Goal: Task Accomplishment & Management: Use online tool/utility

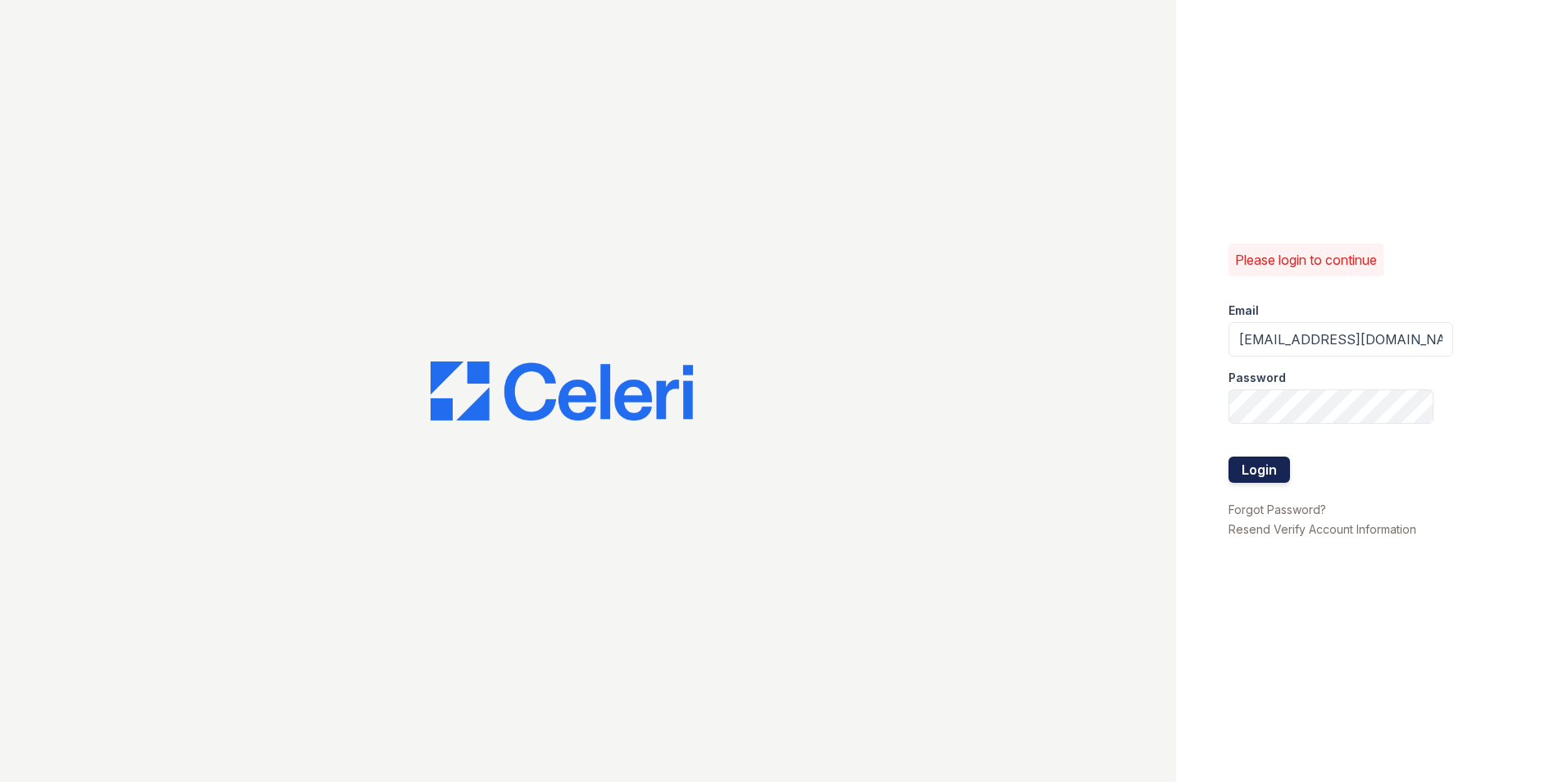
click at [1261, 465] on button "Login" at bounding box center [1259, 470] width 61 height 26
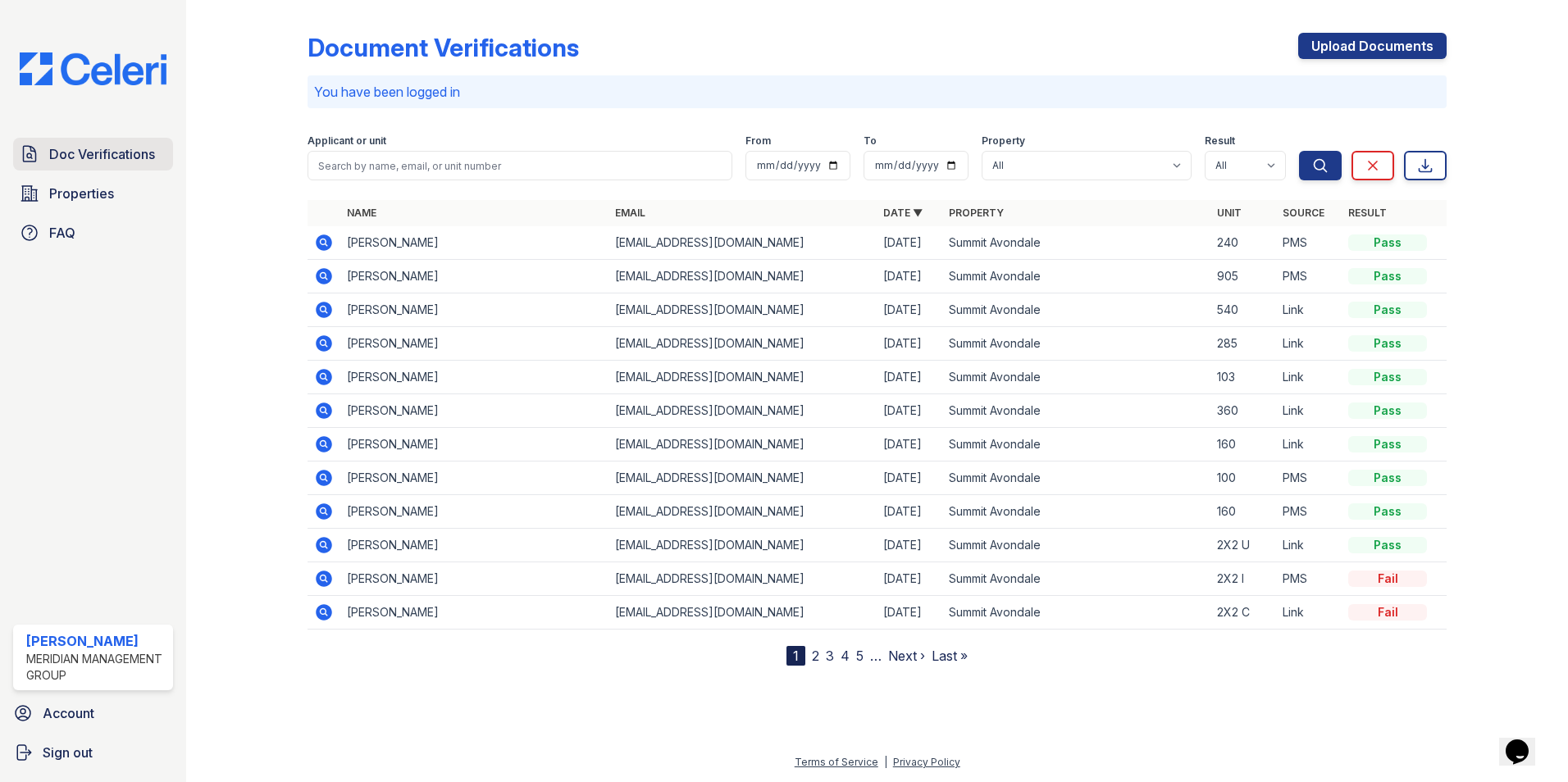
click at [90, 155] on span "Doc Verifications" at bounding box center [102, 154] width 106 height 20
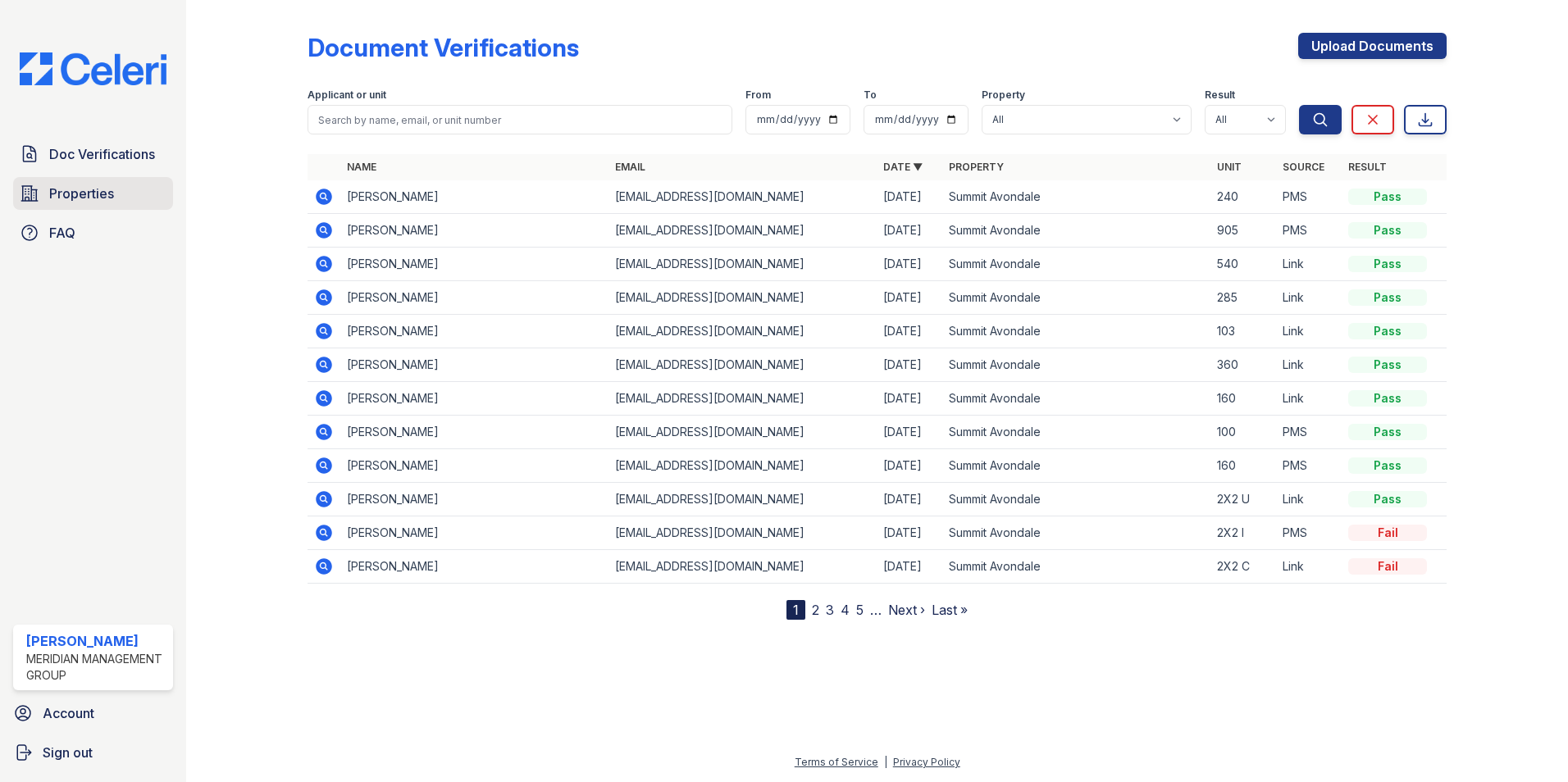
click at [93, 193] on span "Properties" at bounding box center [81, 193] width 65 height 20
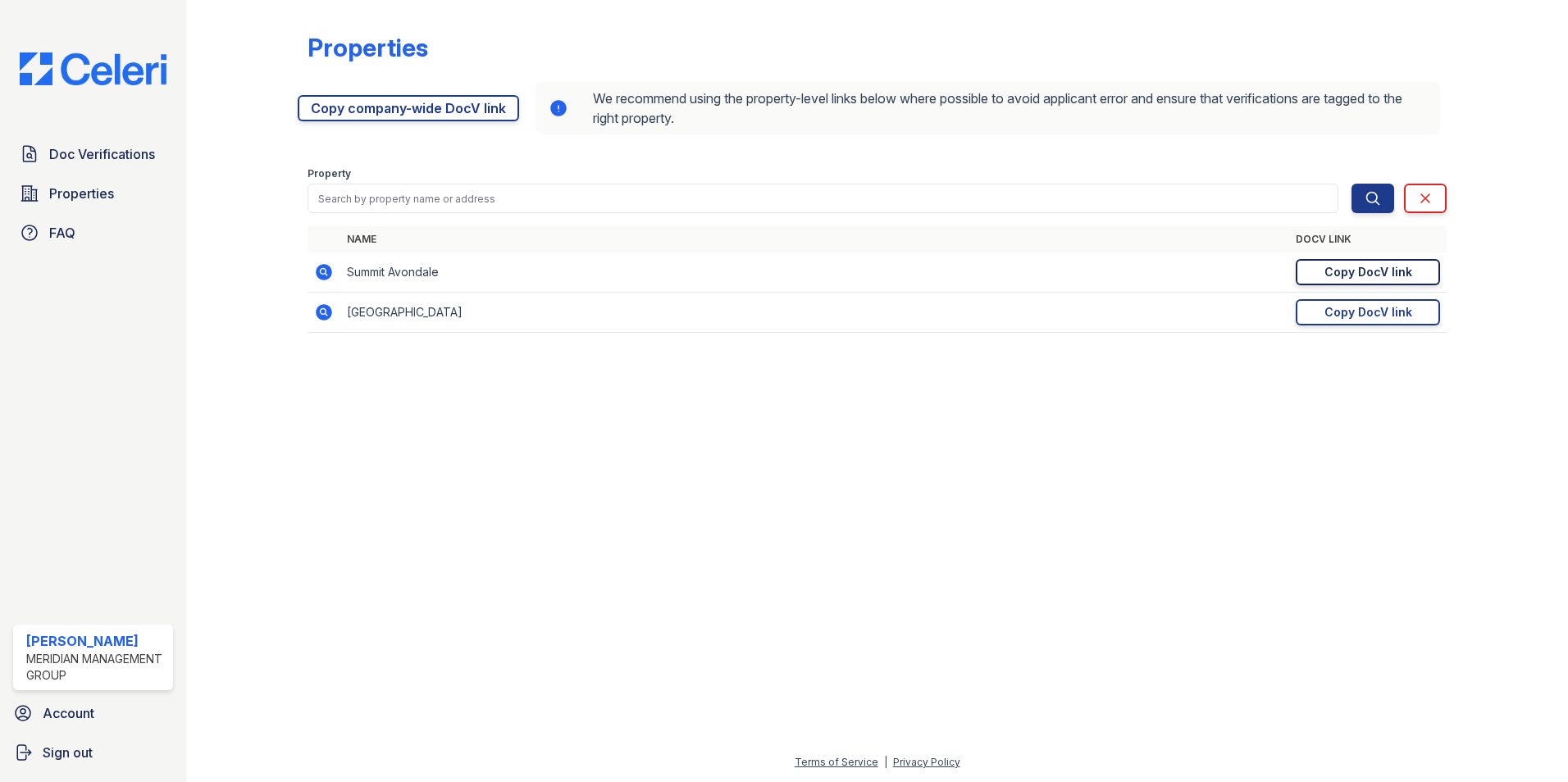
click at [1361, 276] on div "Copy DocV link" at bounding box center [1368, 271] width 88 height 16
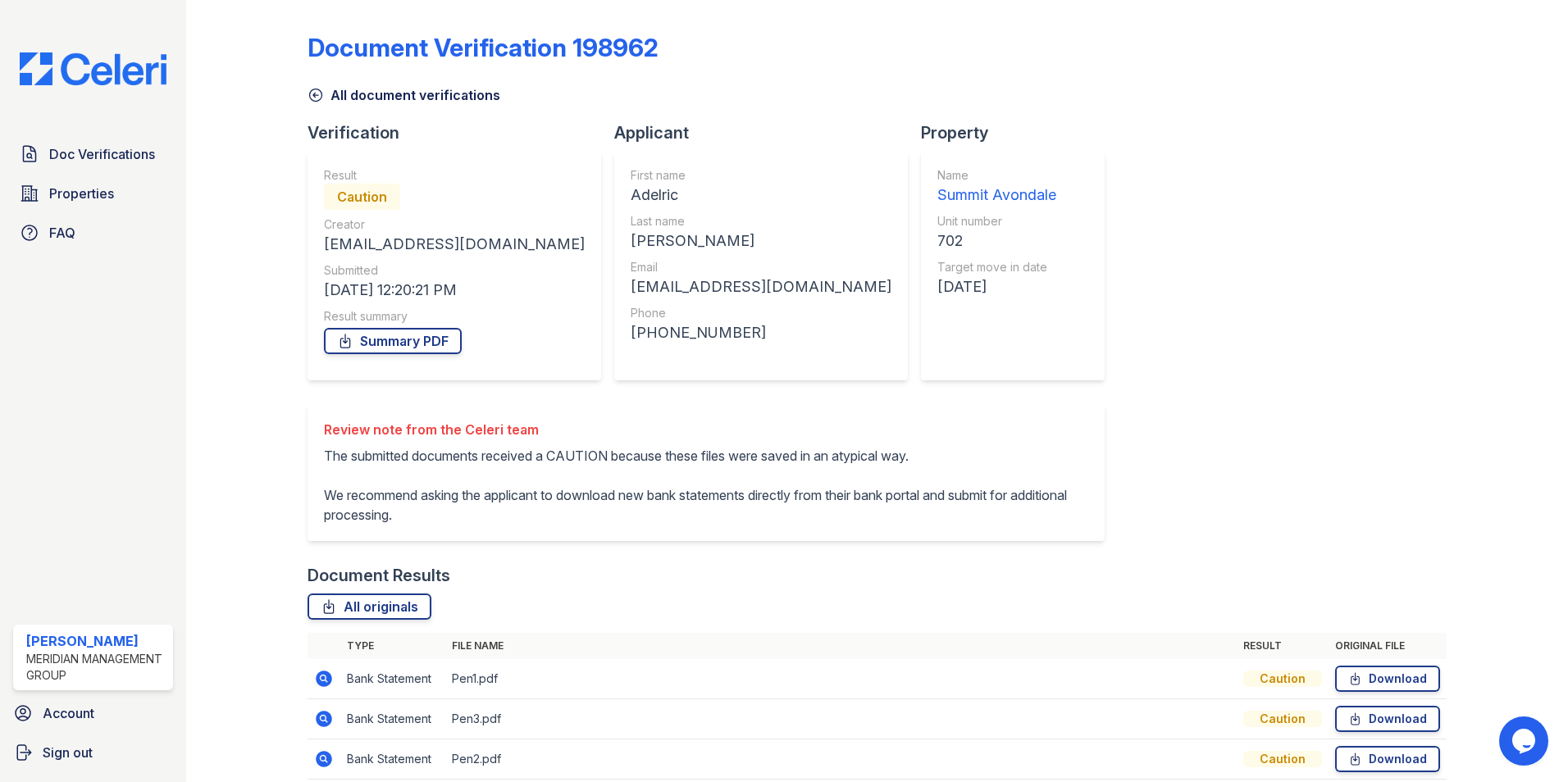
scroll to position [70, 0]
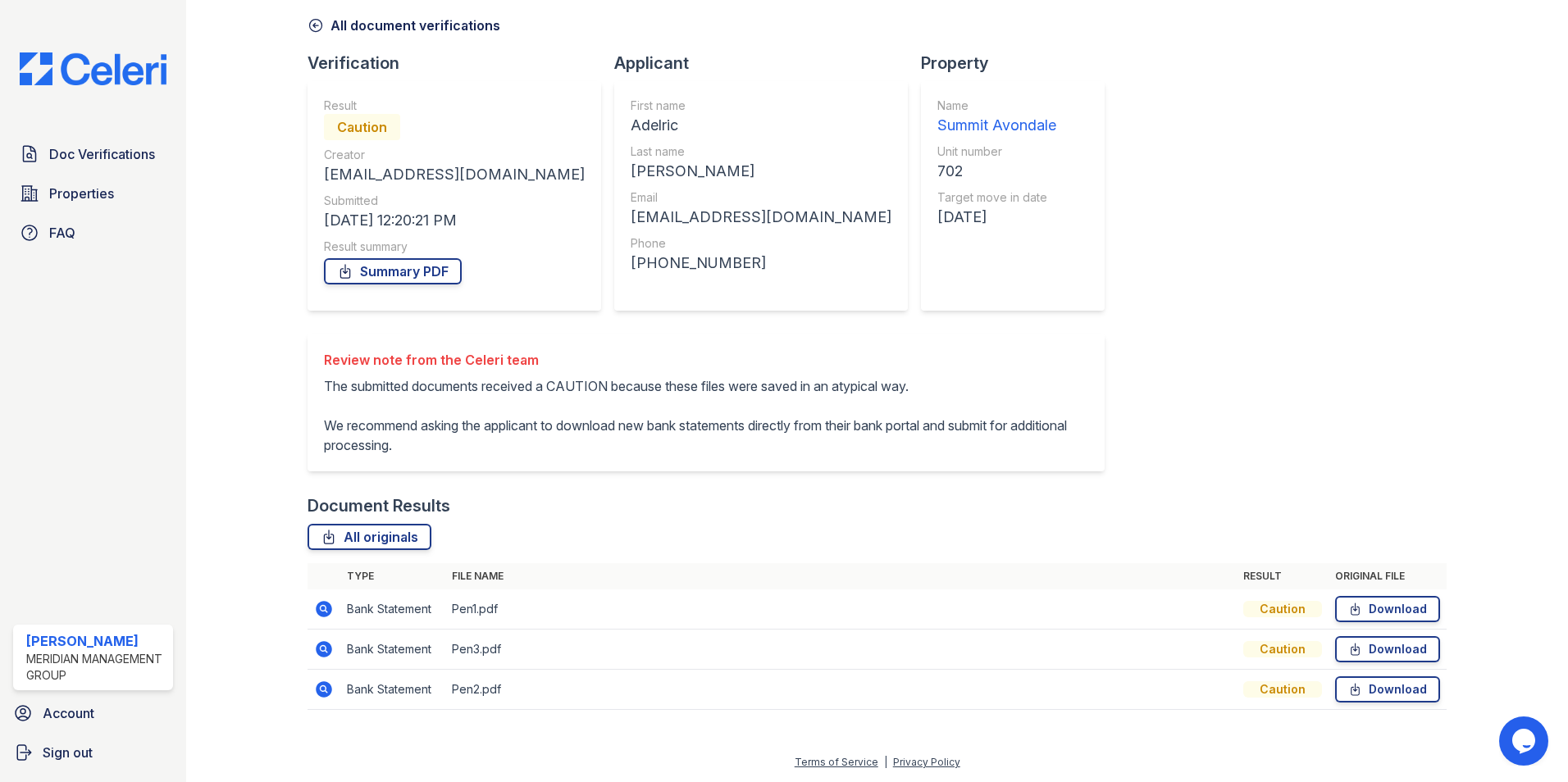
drag, startPoint x: 1340, startPoint y: 611, endPoint x: 1258, endPoint y: 591, distance: 84.4
click at [1348, 611] on icon at bounding box center [1355, 609] width 14 height 16
click at [323, 655] on icon at bounding box center [323, 649] width 16 height 16
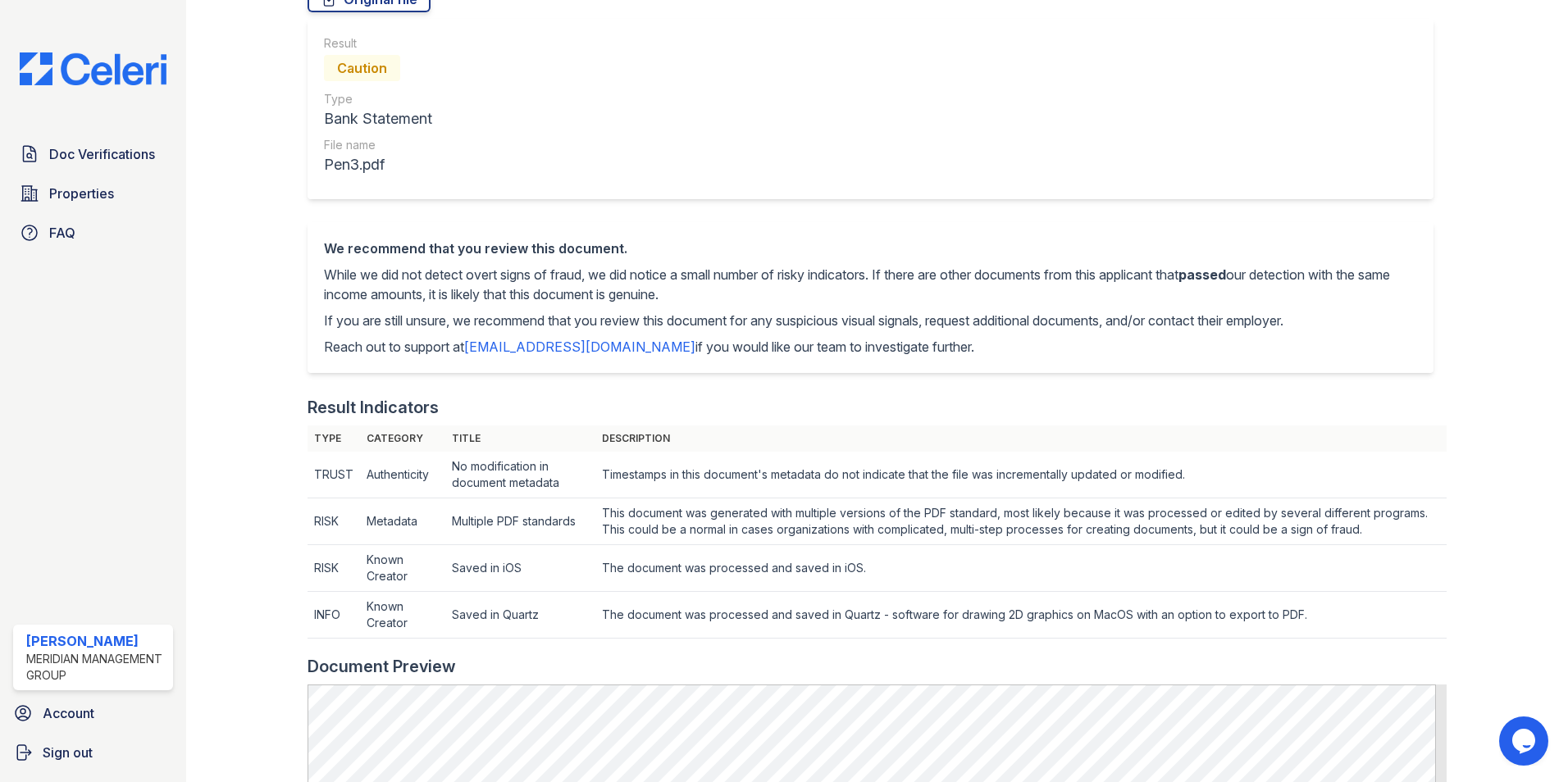
scroll to position [328, 0]
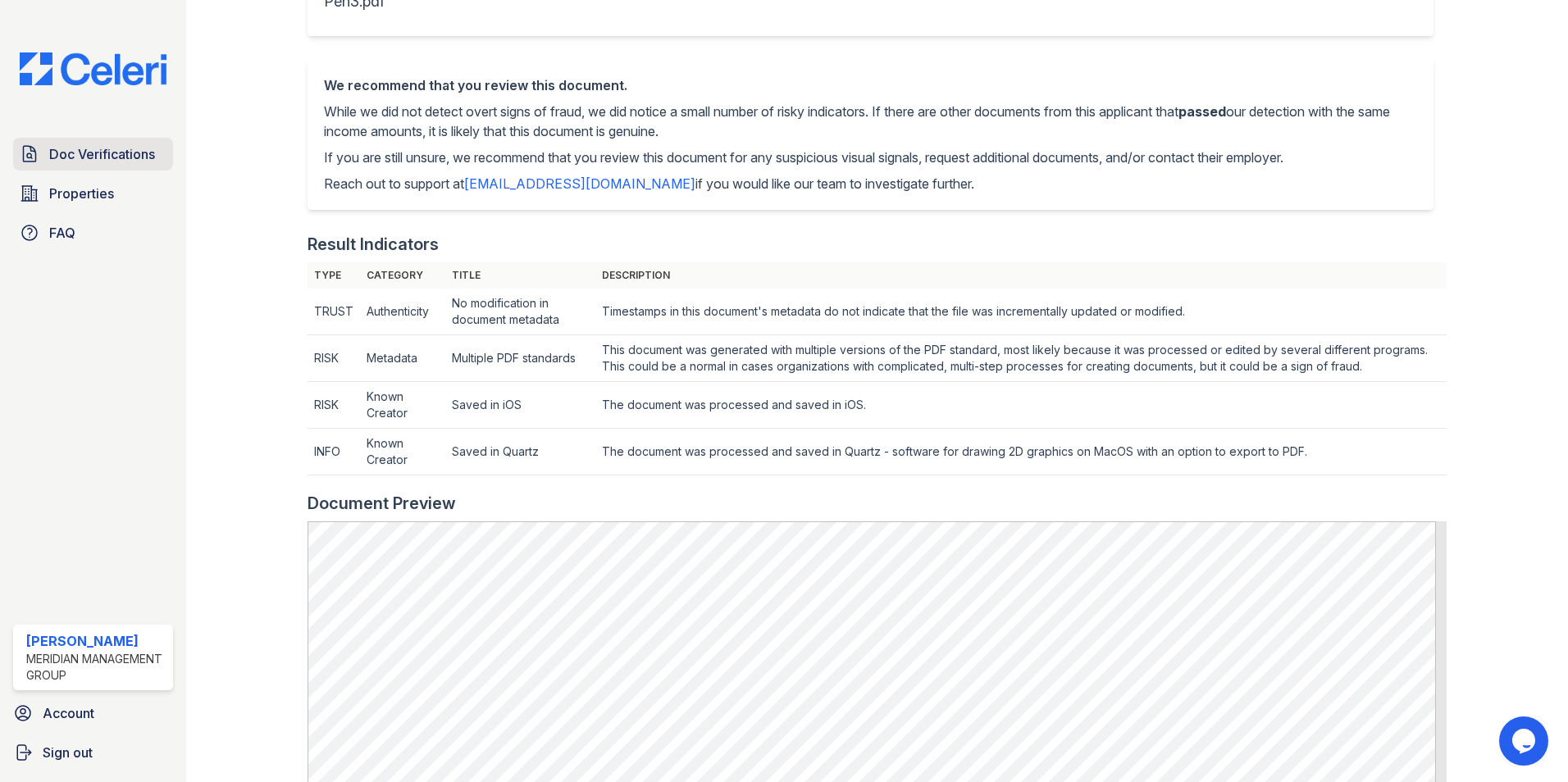
drag, startPoint x: 93, startPoint y: 149, endPoint x: 117, endPoint y: 155, distance: 24.7
click at [93, 149] on span "Doc Verifications" at bounding box center [102, 154] width 106 height 20
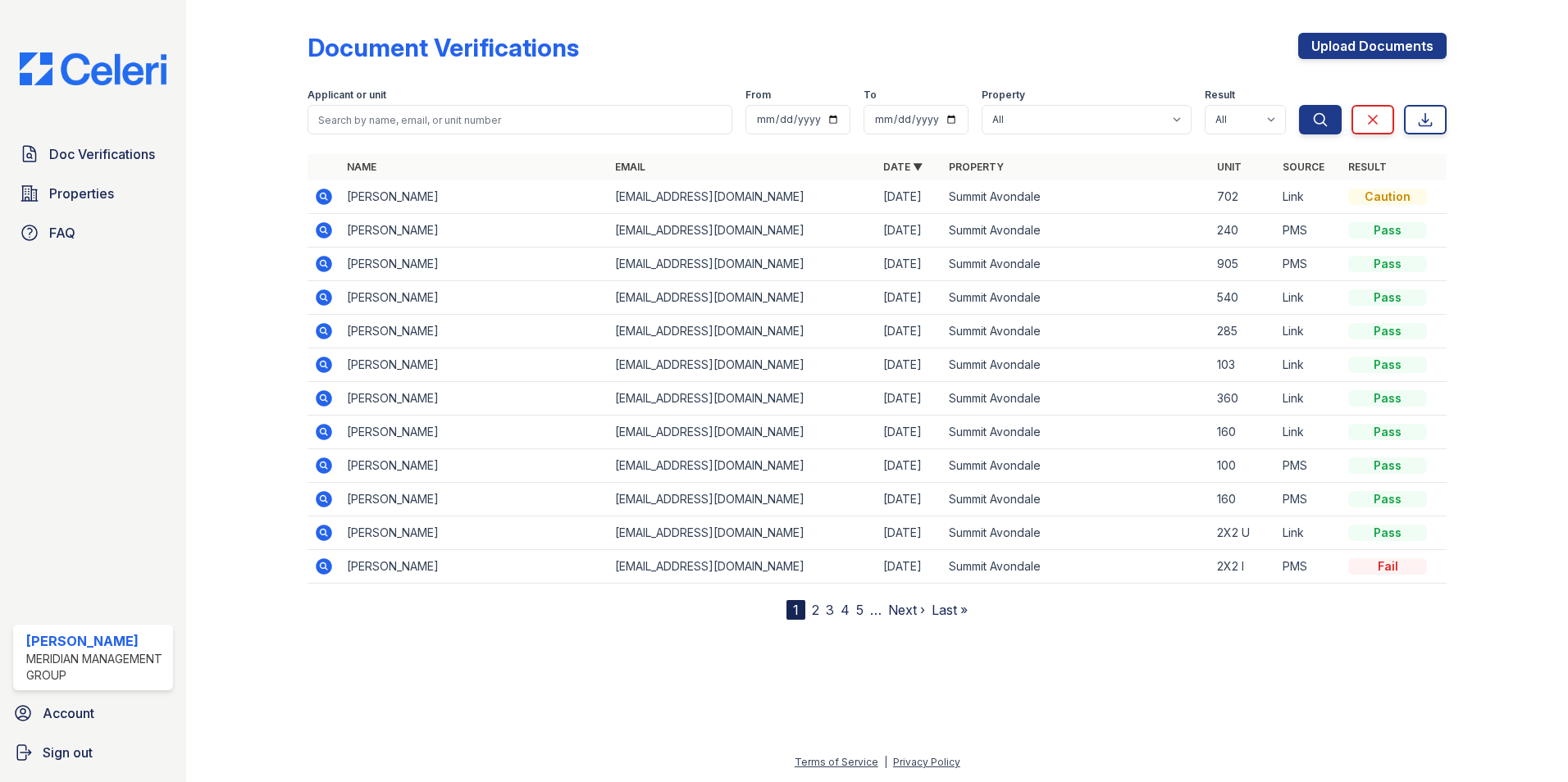
click at [325, 195] on icon at bounding box center [322, 195] width 4 height 4
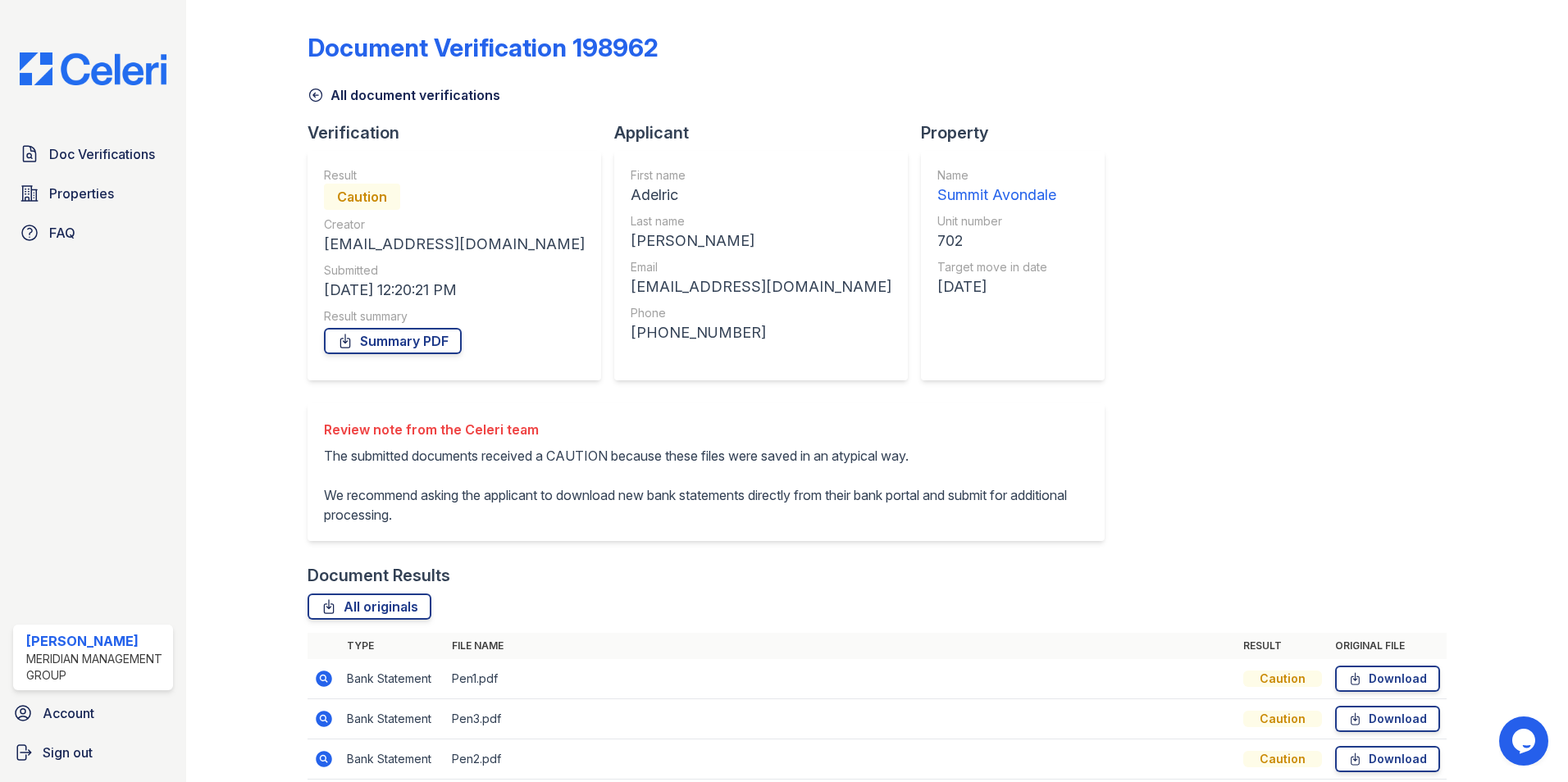
scroll to position [70, 0]
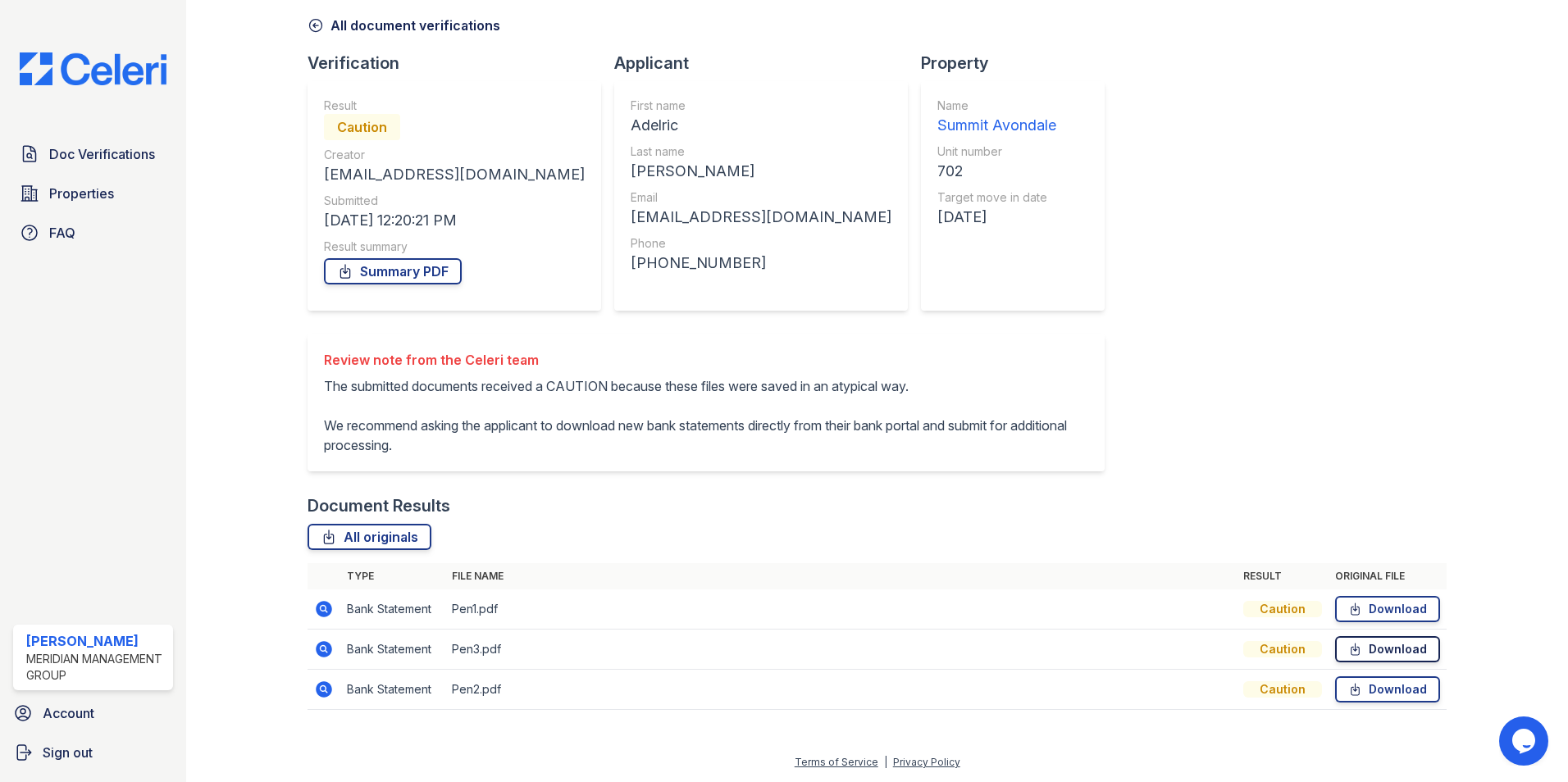
click at [1364, 648] on link "Download" at bounding box center [1387, 649] width 105 height 26
click at [113, 168] on link "Doc Verifications" at bounding box center [93, 154] width 160 height 33
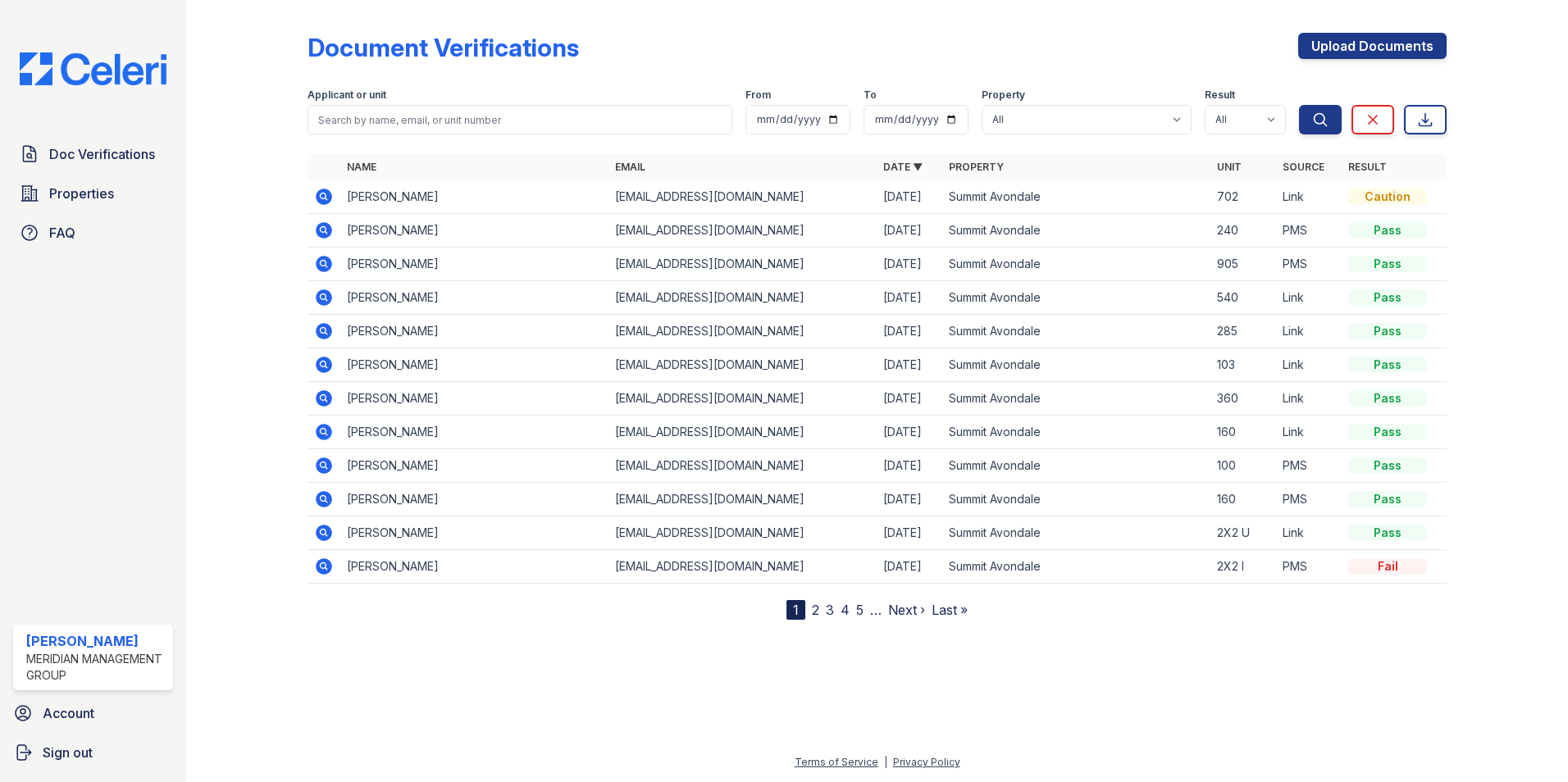
drag, startPoint x: 55, startPoint y: 189, endPoint x: 188, endPoint y: 199, distance: 133.4
click at [57, 188] on span "Properties" at bounding box center [81, 193] width 65 height 20
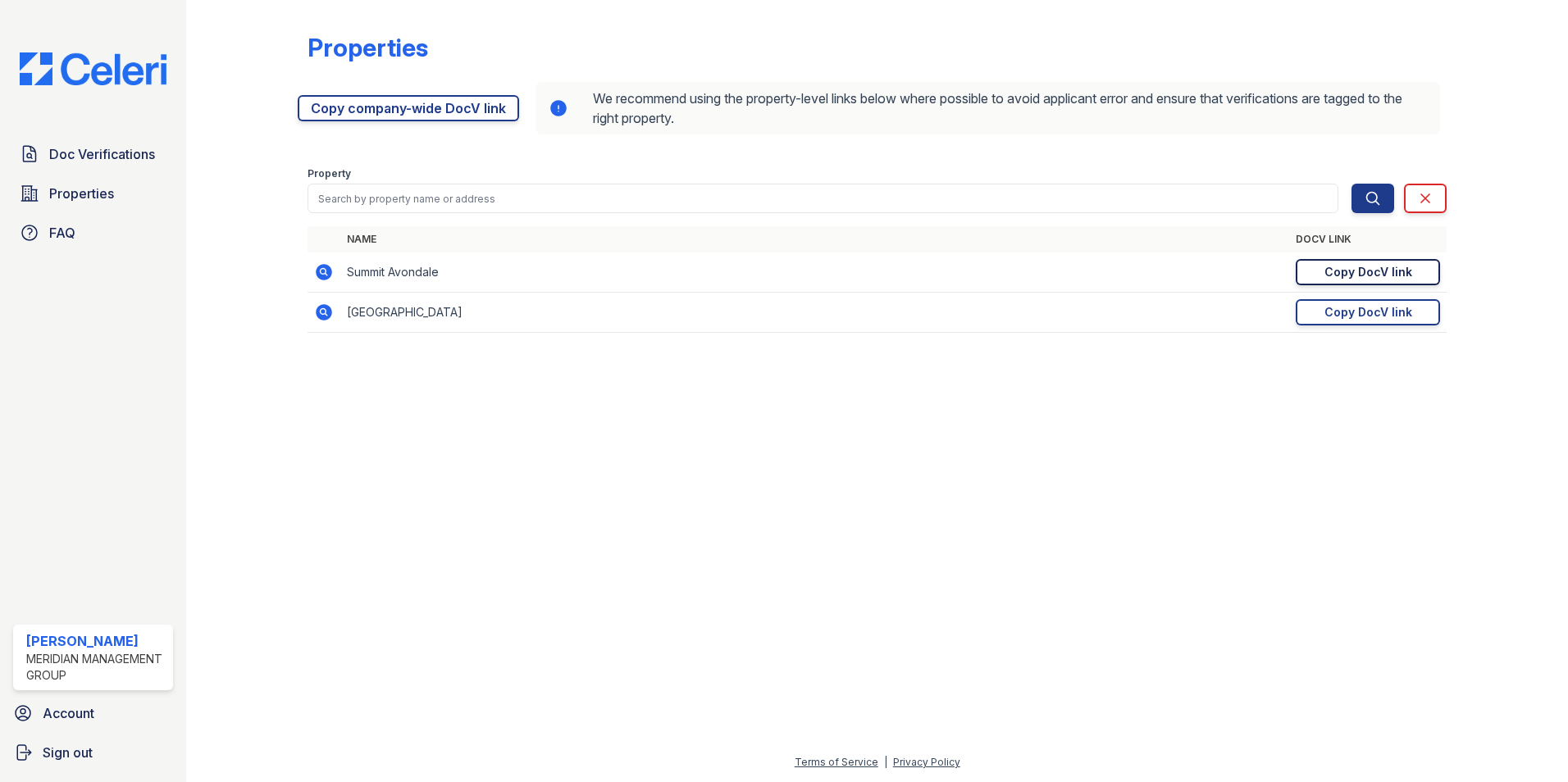
click at [1352, 275] on div "Copy DocV link" at bounding box center [1368, 271] width 88 height 16
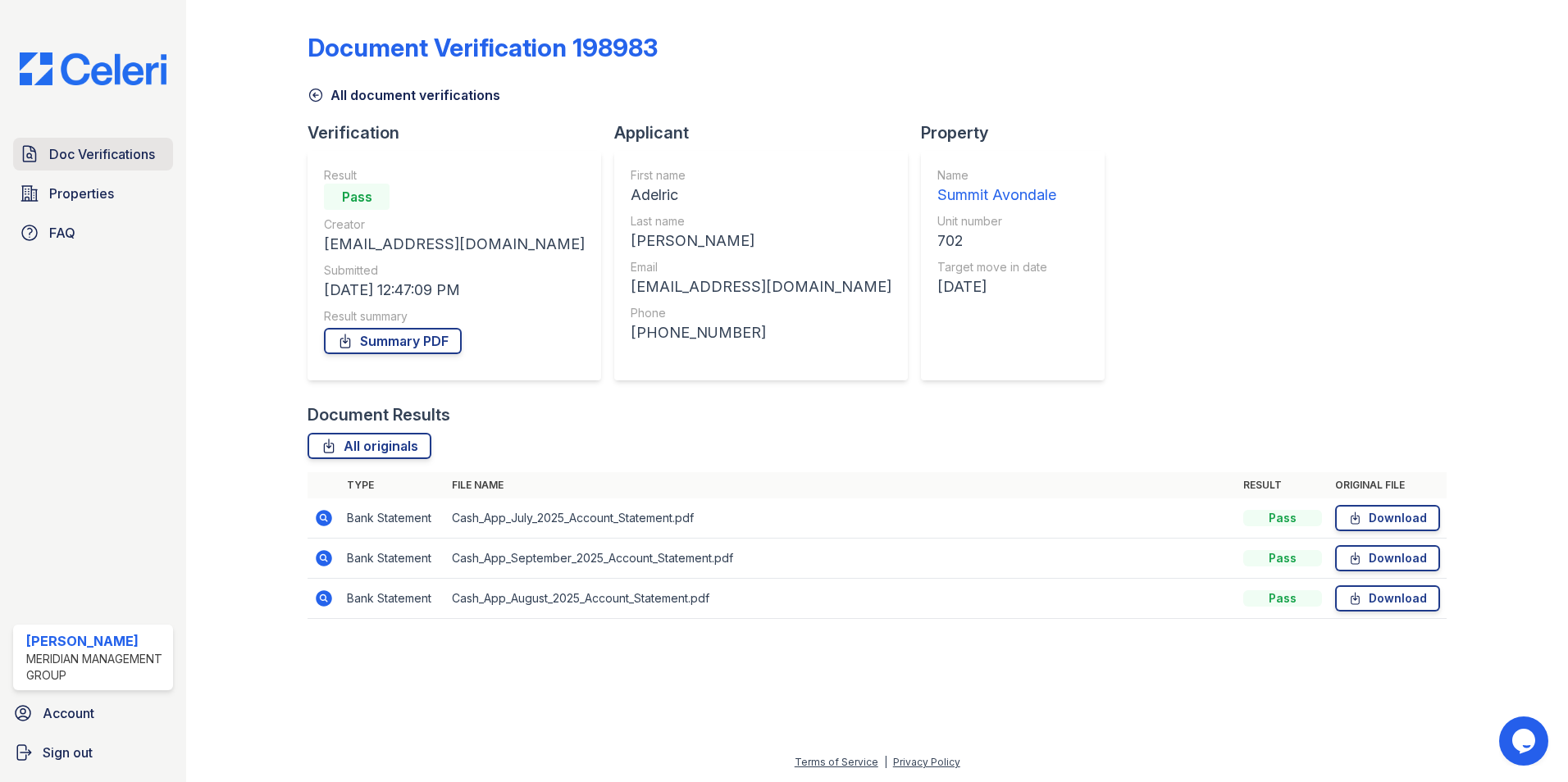
click at [100, 157] on span "Doc Verifications" at bounding box center [102, 154] width 106 height 20
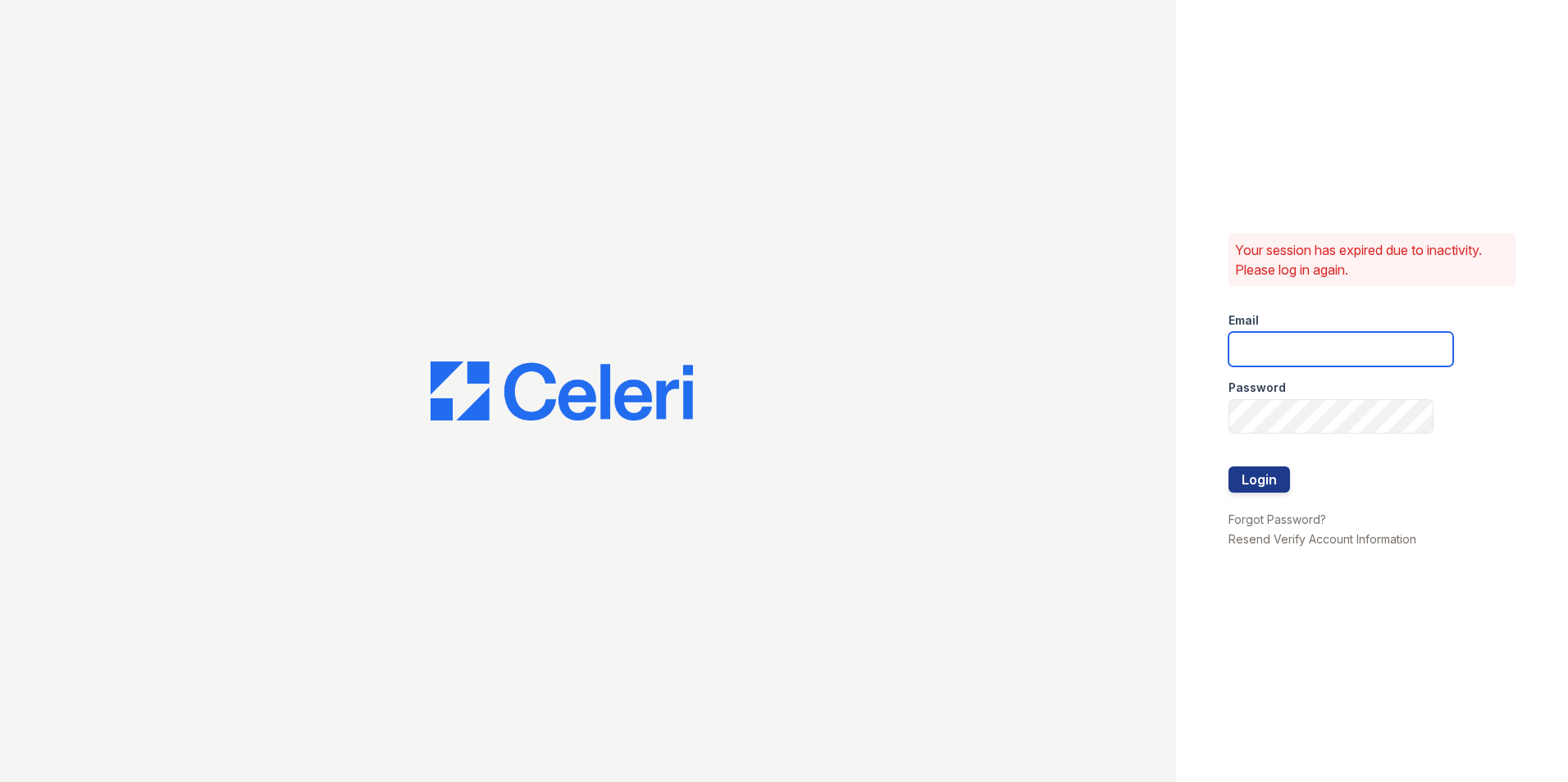
type input "[EMAIL_ADDRESS][DOMAIN_NAME]"
click at [1268, 482] on button "Login" at bounding box center [1259, 480] width 61 height 26
